Goal: Information Seeking & Learning: Check status

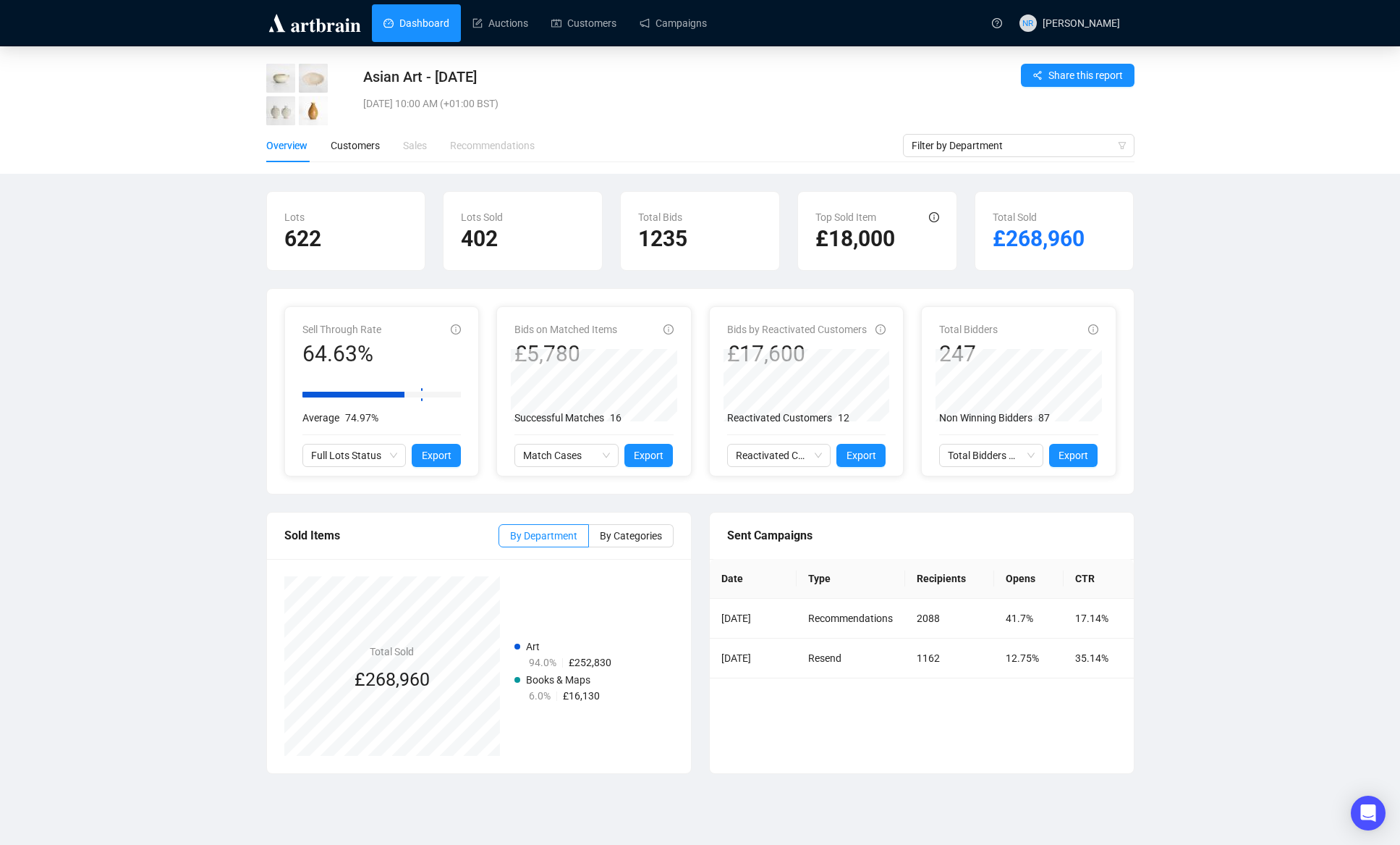
click at [423, 26] on link "Dashboard" at bounding box center [417, 23] width 66 height 37
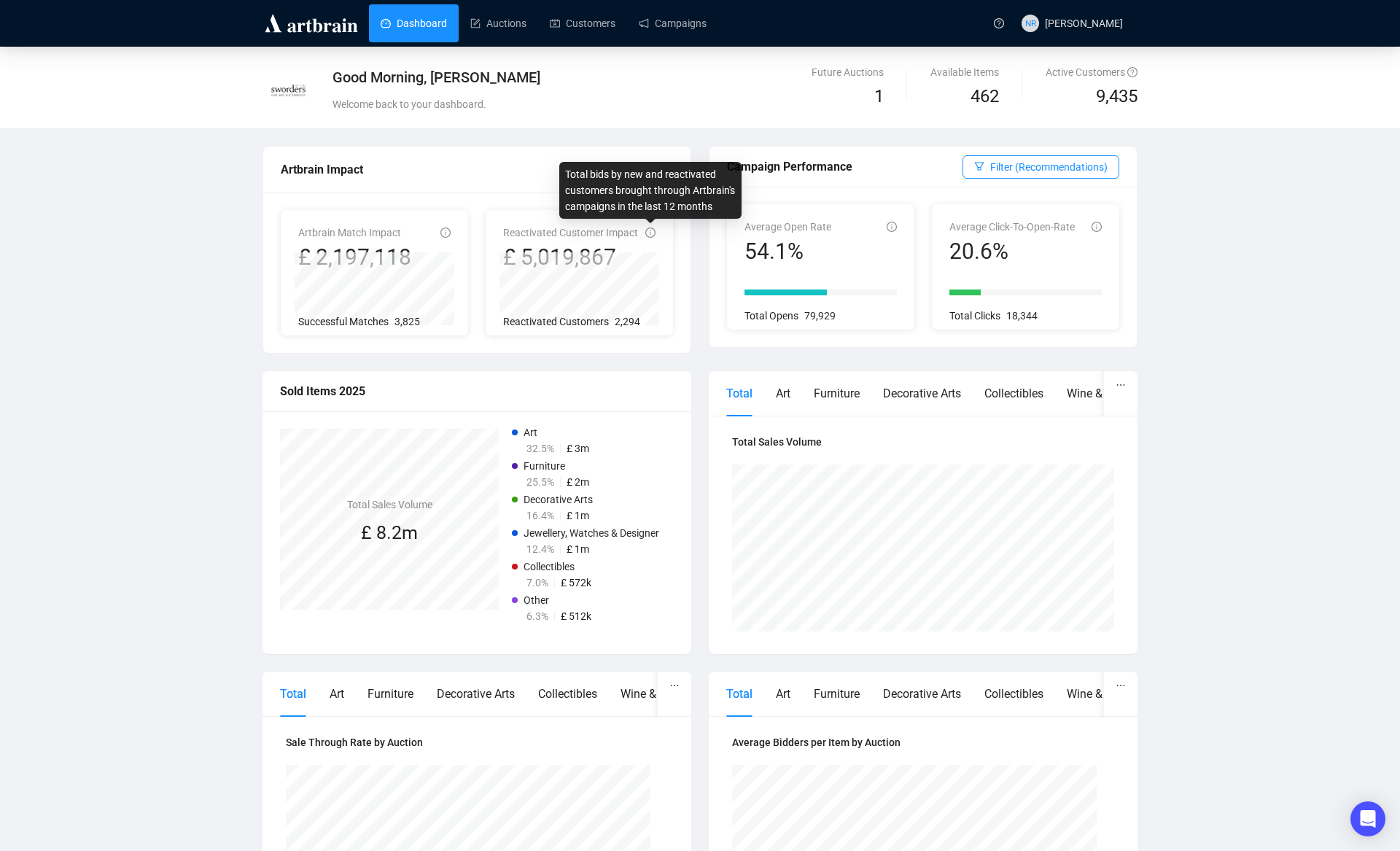
click at [650, 234] on icon "info-circle" at bounding box center [650, 233] width 2 height 5
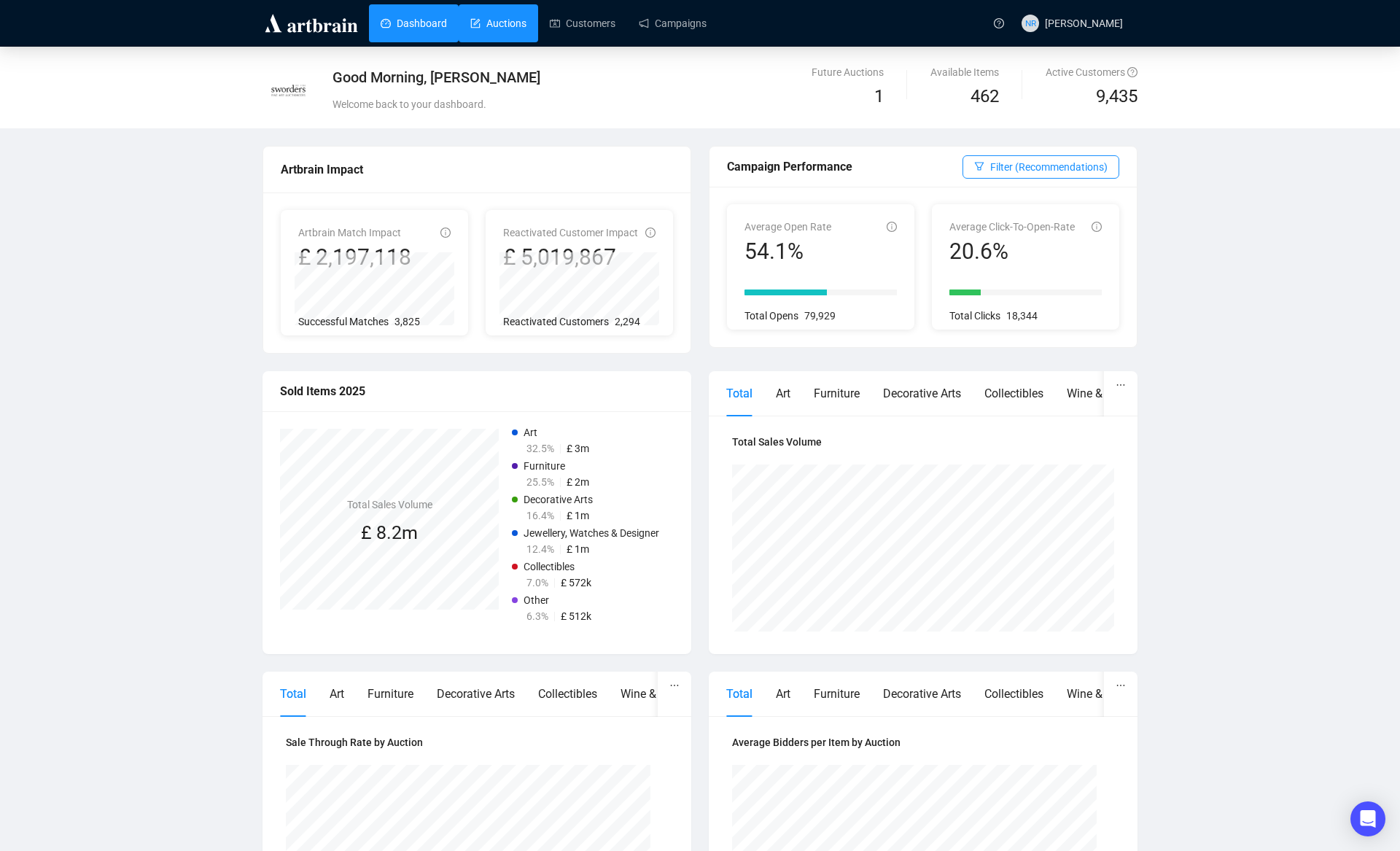
click at [527, 28] on link "Auctions" at bounding box center [498, 23] width 56 height 38
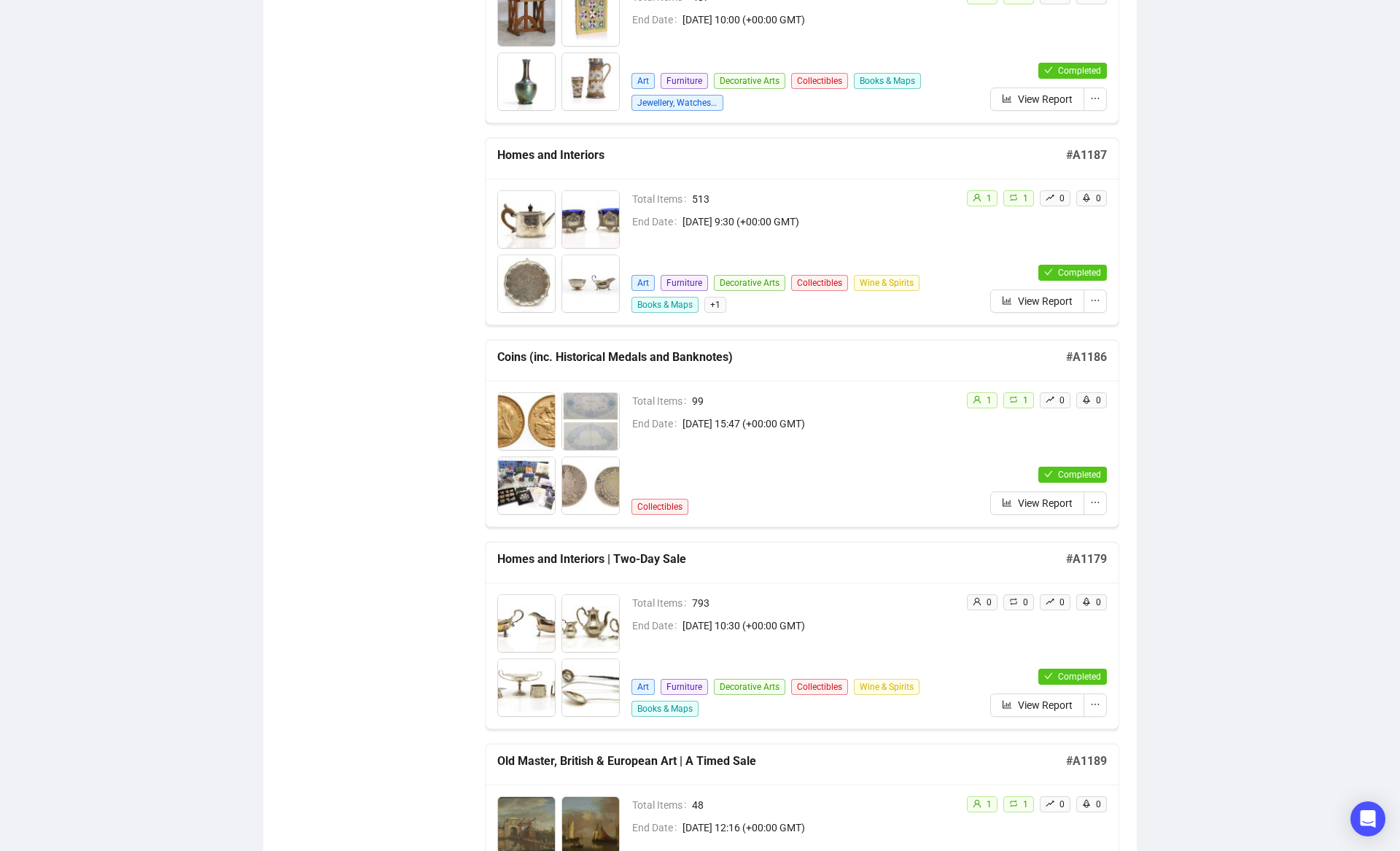
scroll to position [8167, 0]
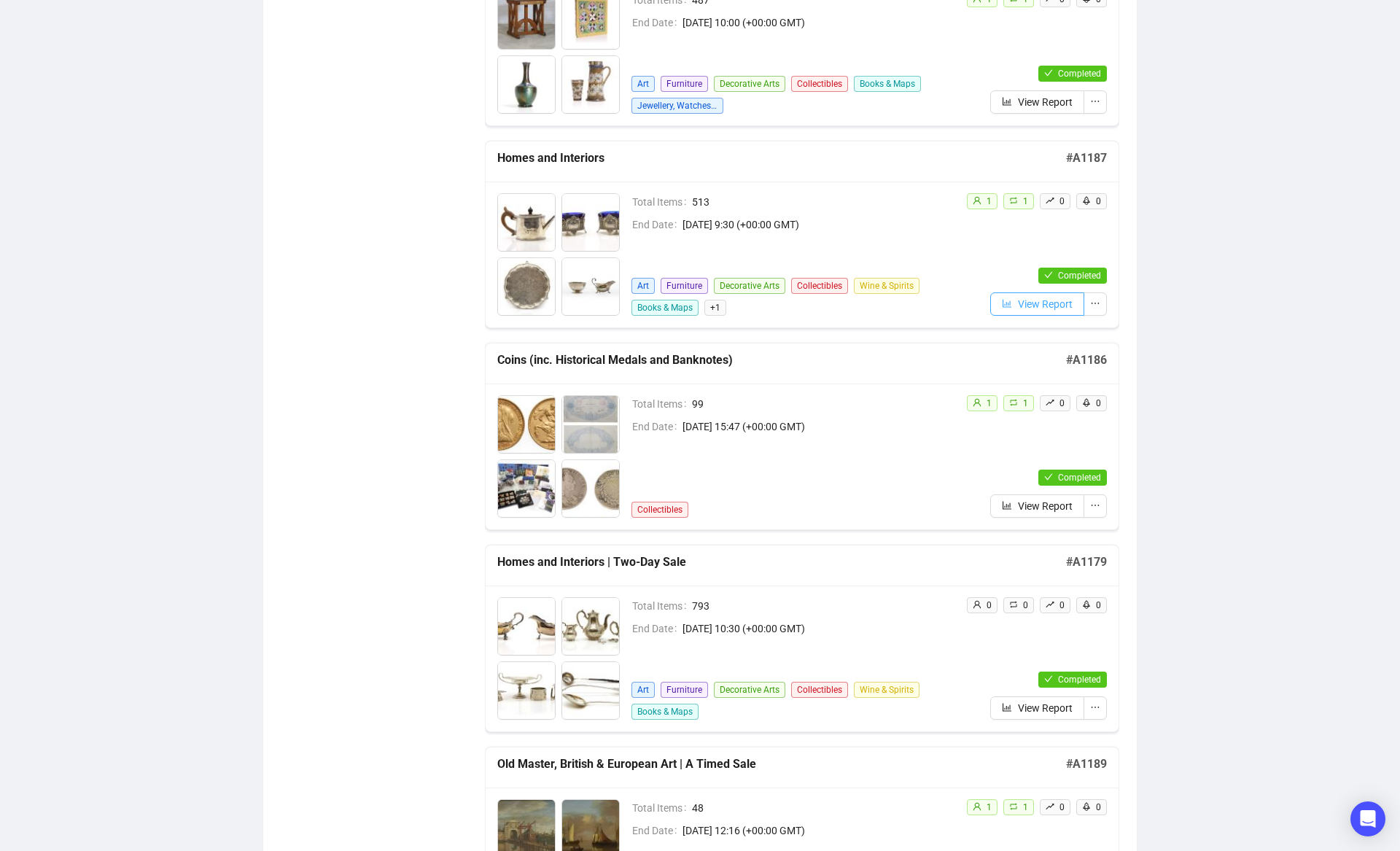
click at [1030, 311] on span "View Report" at bounding box center [1045, 304] width 55 height 16
click at [1029, 507] on span "View Report" at bounding box center [1045, 504] width 55 height 16
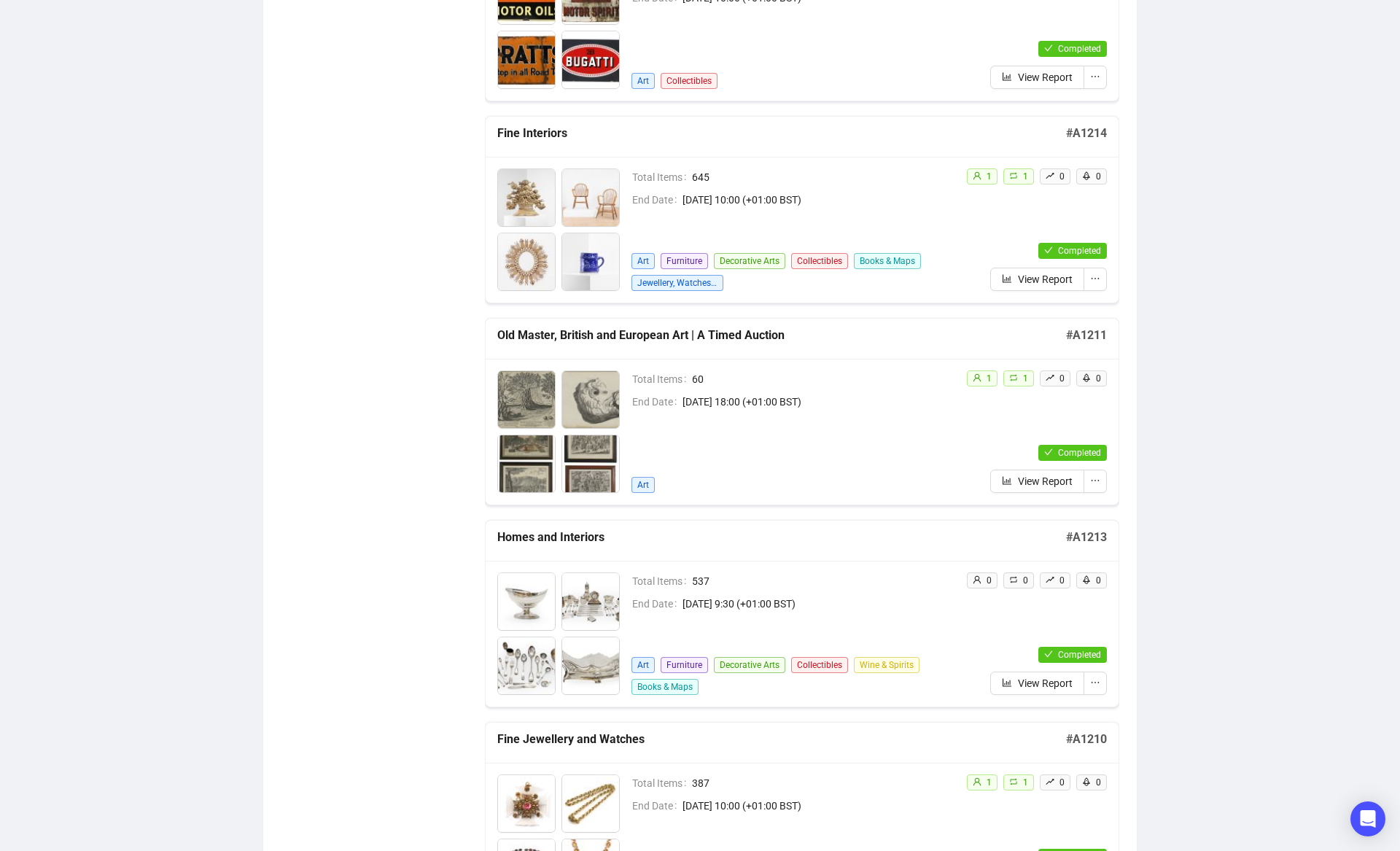
scroll to position [3475, 0]
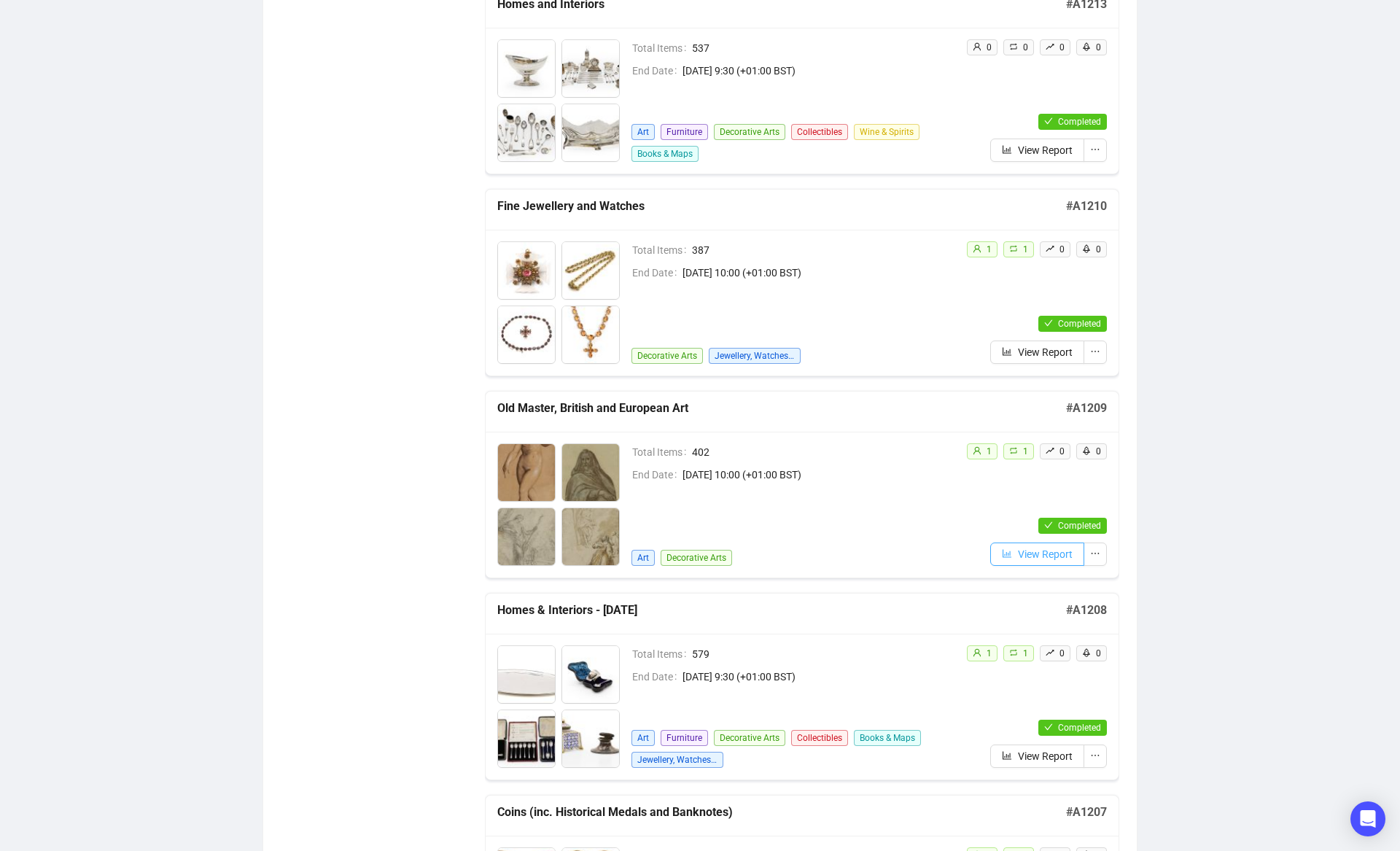
click at [1042, 559] on span "View Report" at bounding box center [1045, 553] width 55 height 16
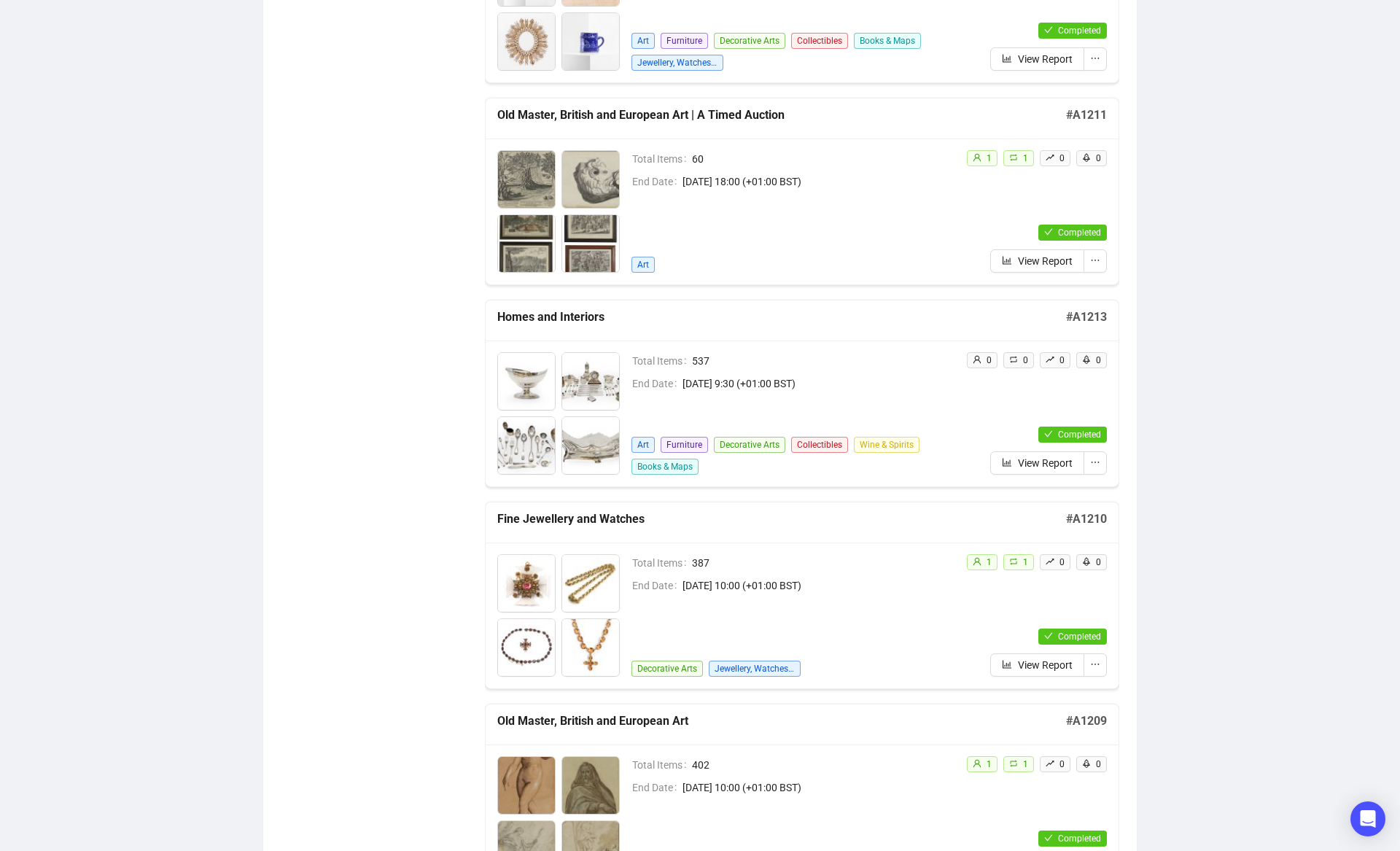
scroll to position [2606, 0]
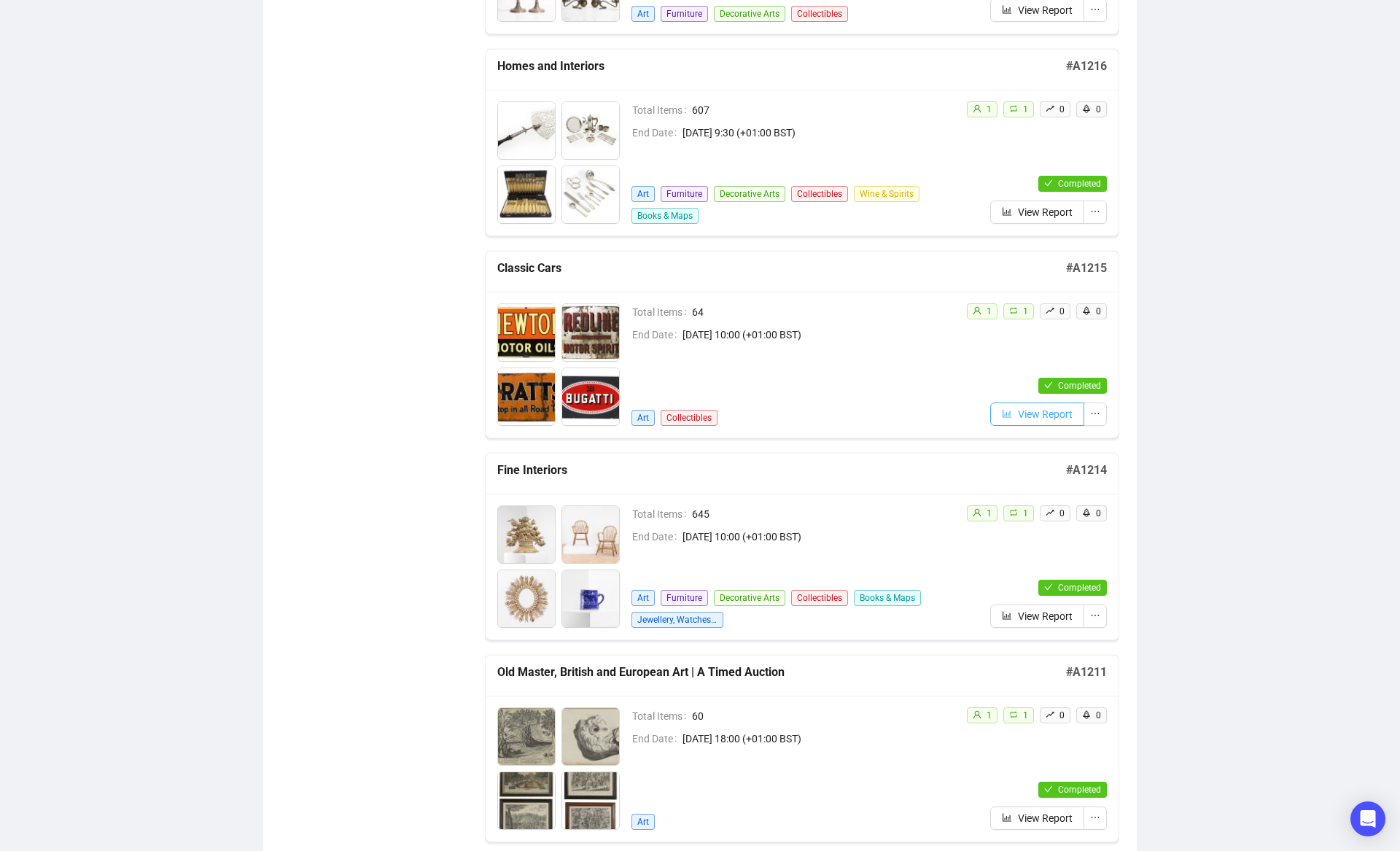
click at [1004, 417] on icon "bar-chart" at bounding box center [1006, 413] width 10 height 10
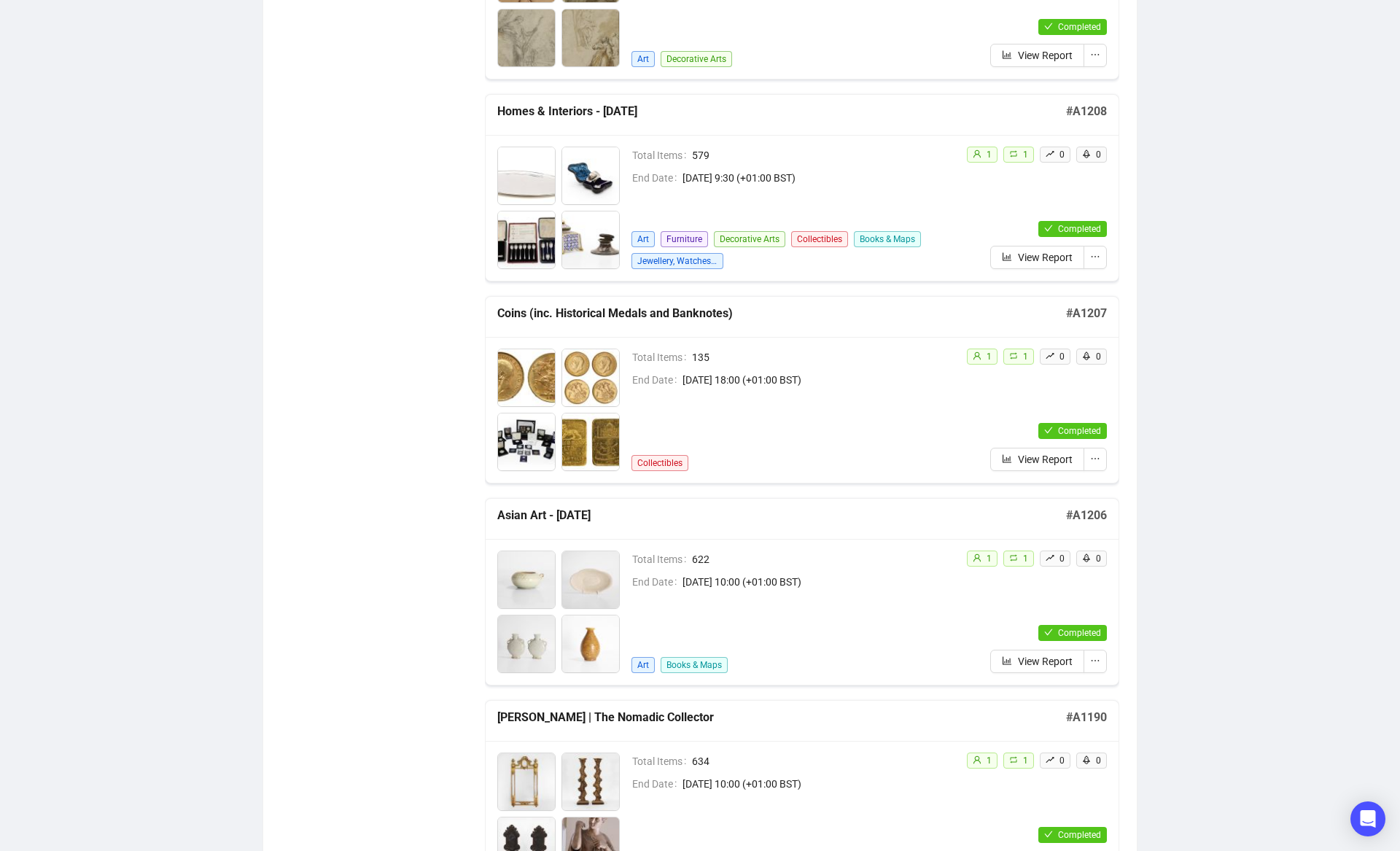
scroll to position [4403, 0]
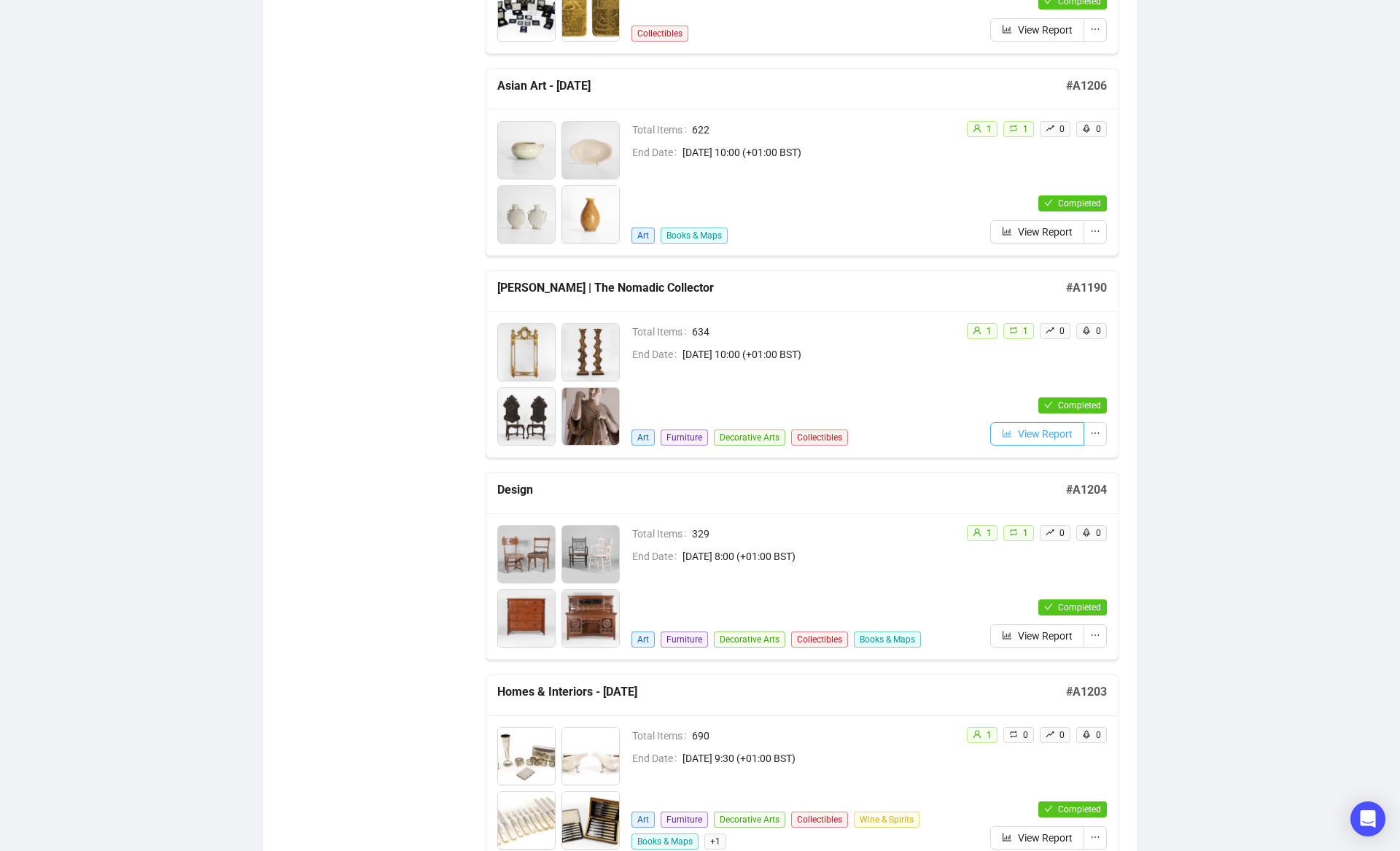
click at [1023, 439] on span "View Report" at bounding box center [1045, 434] width 55 height 16
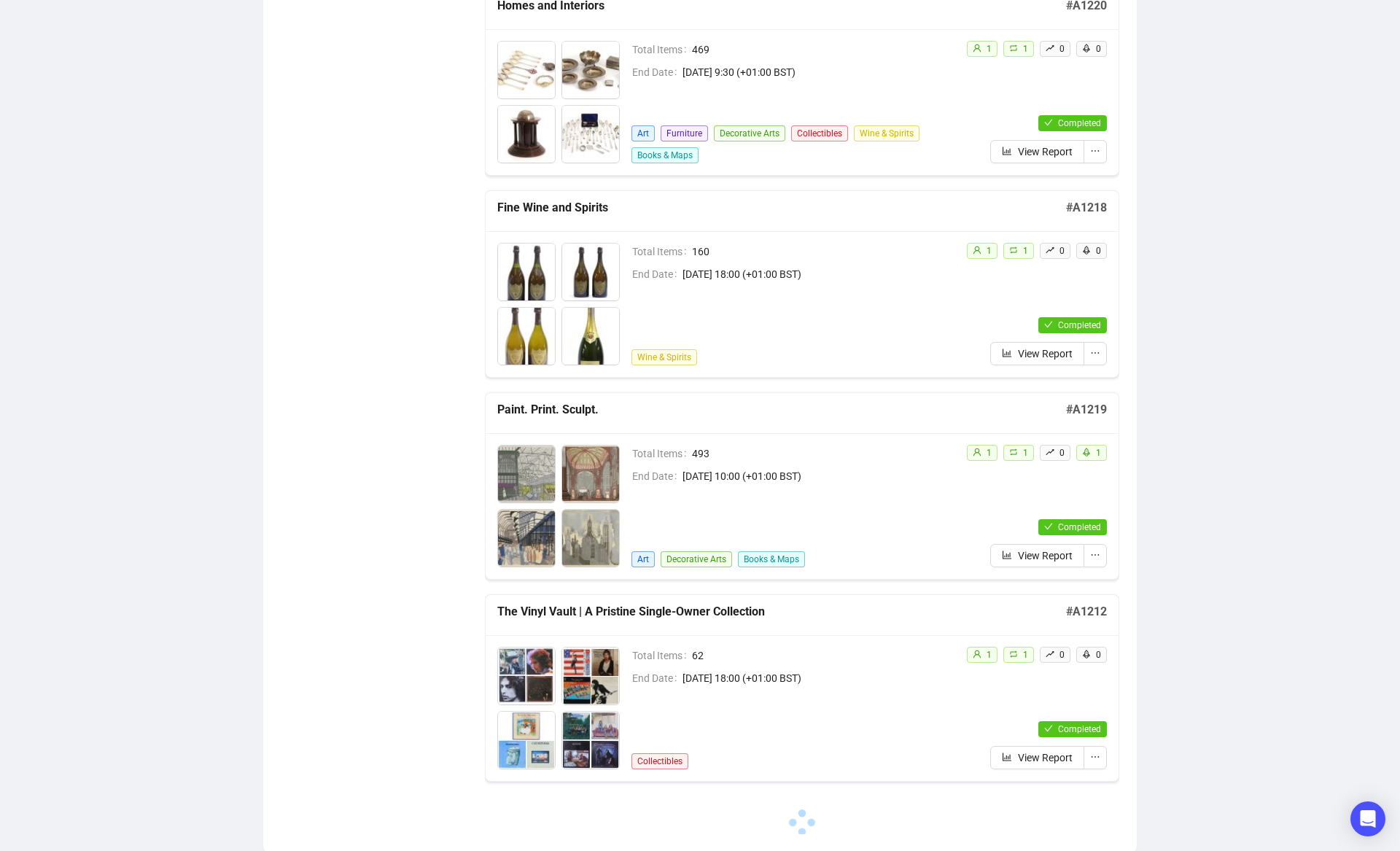
scroll to position [1456, 0]
